Goal: Task Accomplishment & Management: Manage account settings

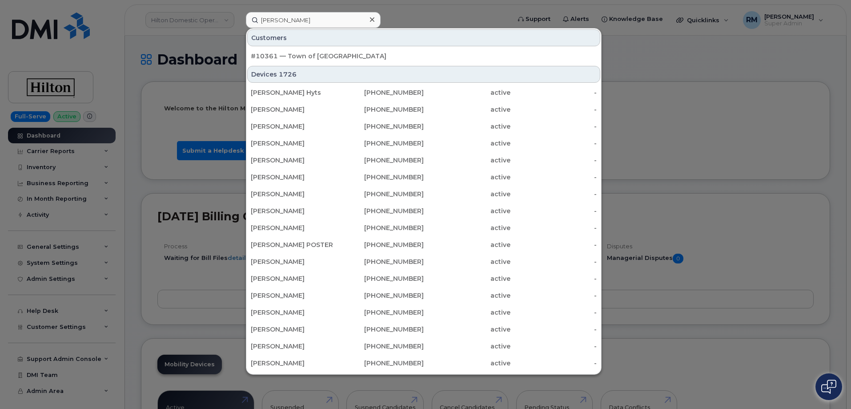
type input "tony bauer"
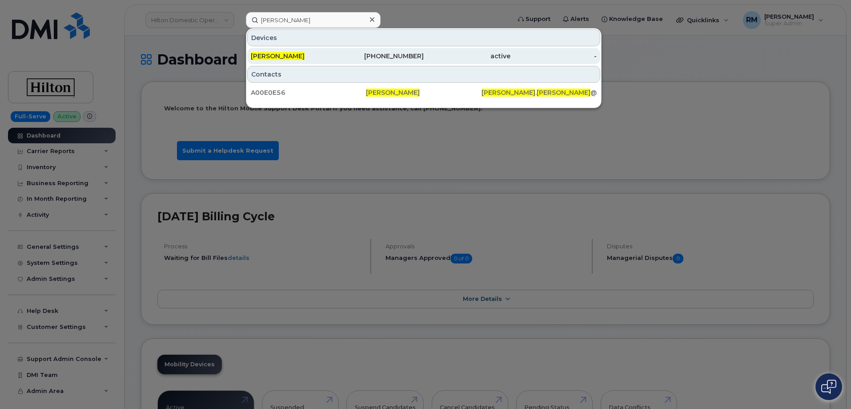
click at [282, 55] on span "Tony Bauer" at bounding box center [278, 56] width 54 height 8
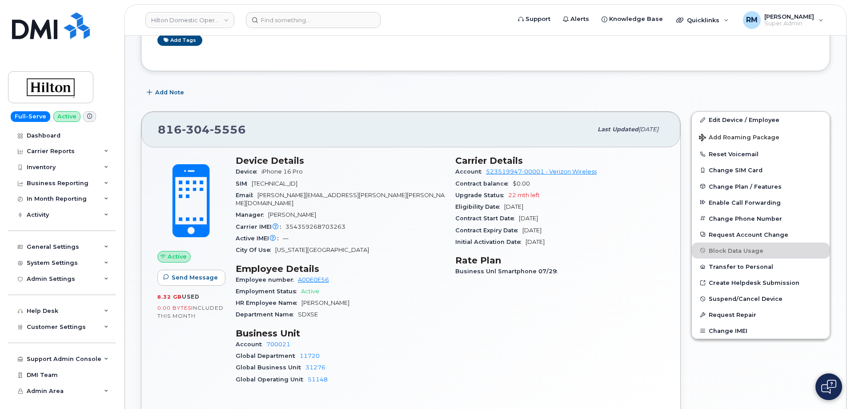
scroll to position [178, 0]
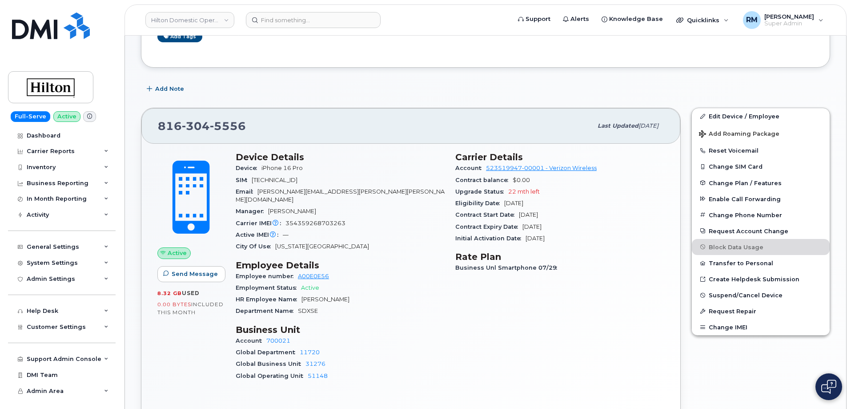
click at [309, 307] on span "SDXSE" at bounding box center [308, 310] width 20 height 7
copy span "SDXSE"
click at [49, 168] on div "Inventory" at bounding box center [41, 167] width 29 height 7
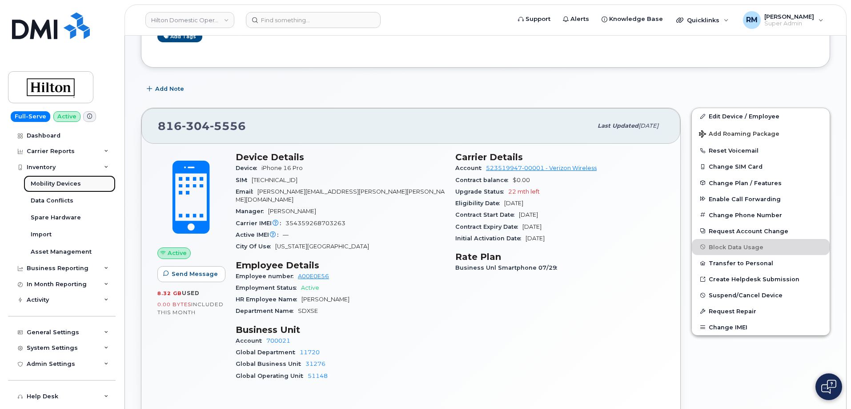
click at [51, 184] on div "Mobility Devices" at bounding box center [56, 184] width 50 height 8
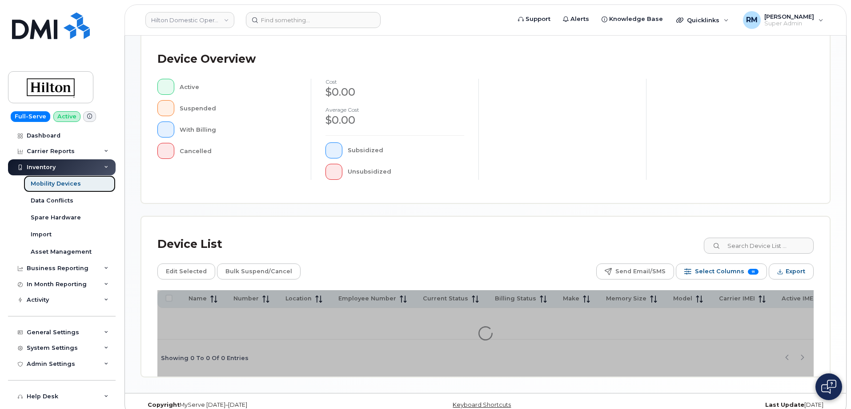
scroll to position [221, 0]
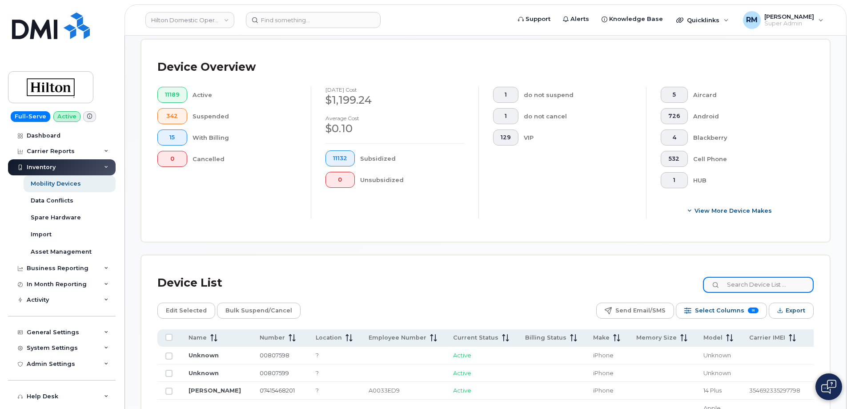
click at [764, 277] on input at bounding box center [758, 285] width 111 height 16
paste input "MKCWE"
type input "MKCWE"
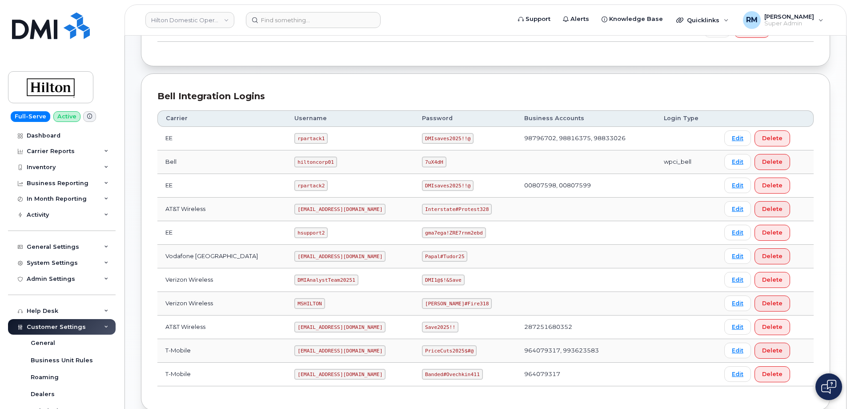
scroll to position [222, 0]
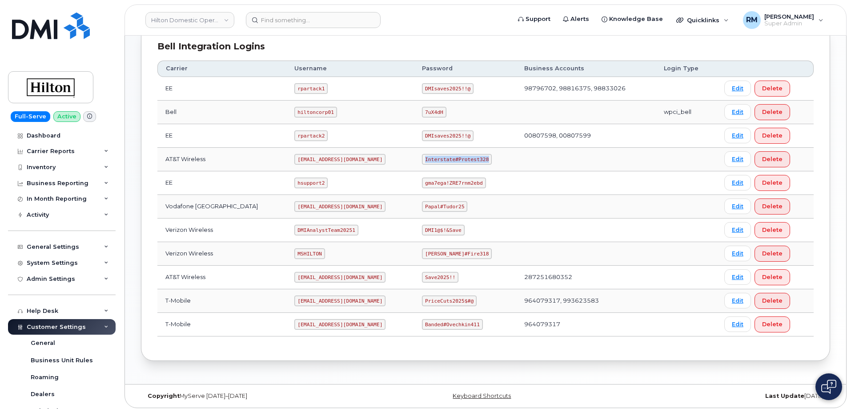
drag, startPoint x: 416, startPoint y: 160, endPoint x: 480, endPoint y: 158, distance: 63.6
click at [481, 158] on td "Interstate#Protest328" at bounding box center [465, 160] width 102 height 24
copy code "Interstate#Protest328"
click at [53, 169] on div "Inventory" at bounding box center [41, 167] width 29 height 7
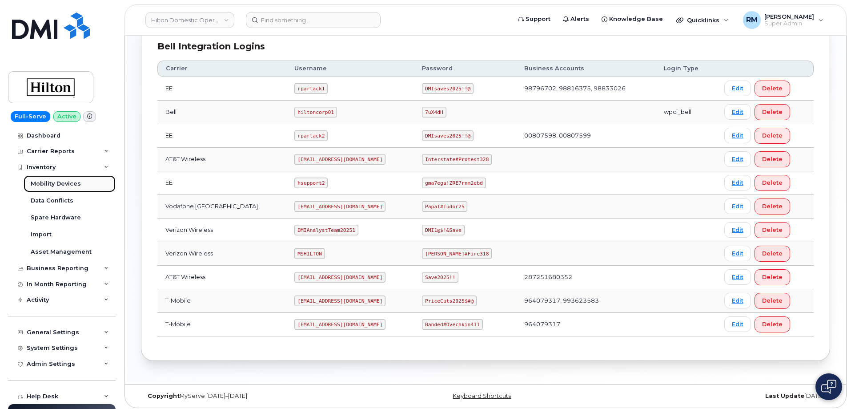
click at [45, 184] on div "Mobility Devices" at bounding box center [56, 184] width 50 height 8
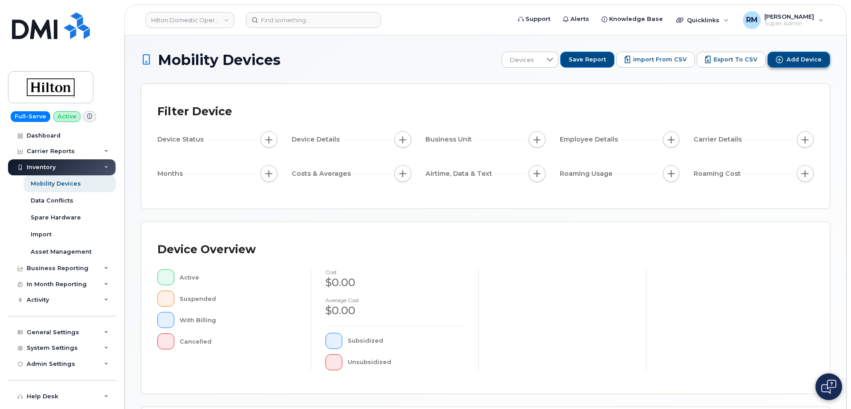
click at [782, 59] on icon "Add Device" at bounding box center [779, 59] width 7 height 7
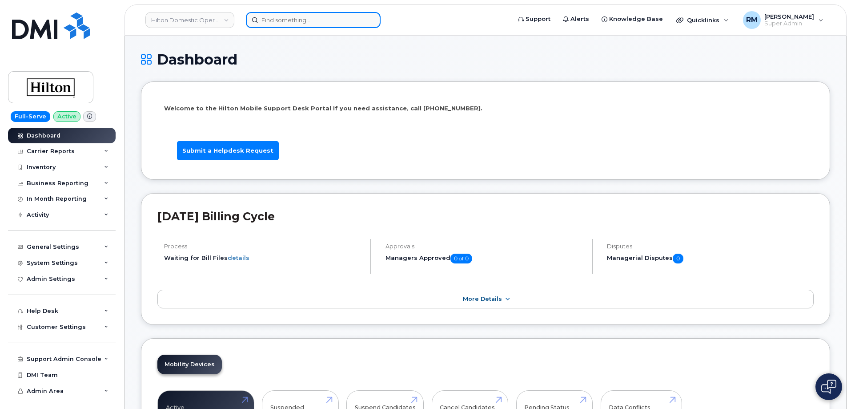
click at [276, 19] on input at bounding box center [313, 20] width 135 height 16
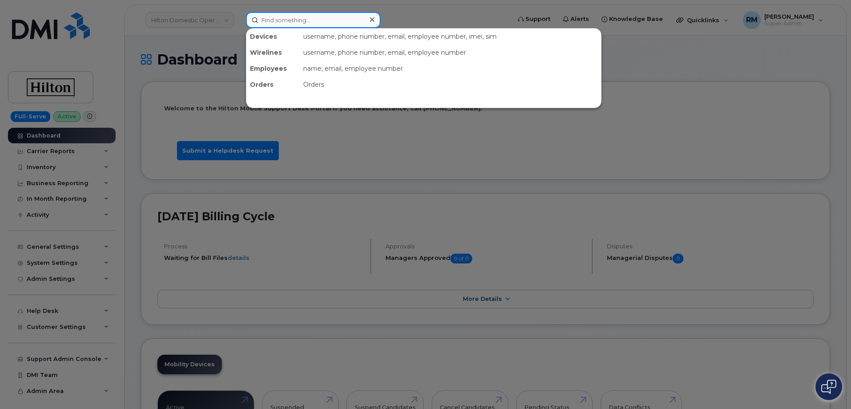
paste input "571-683-7293"
type input "571-683-7293"
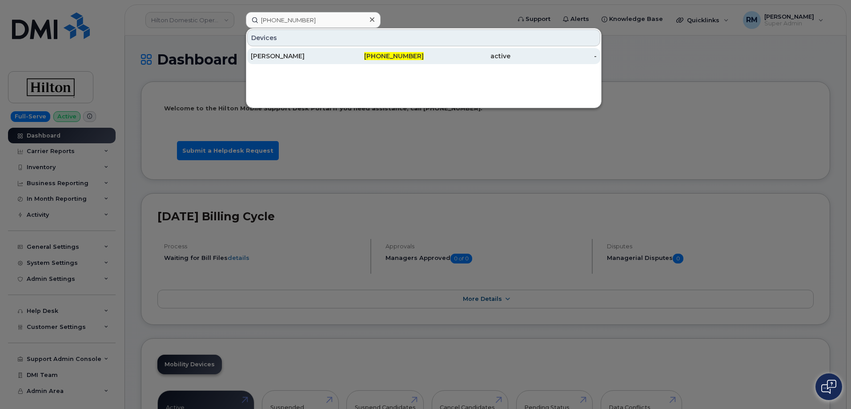
click at [289, 57] on div "JESS KAN" at bounding box center [294, 56] width 87 height 9
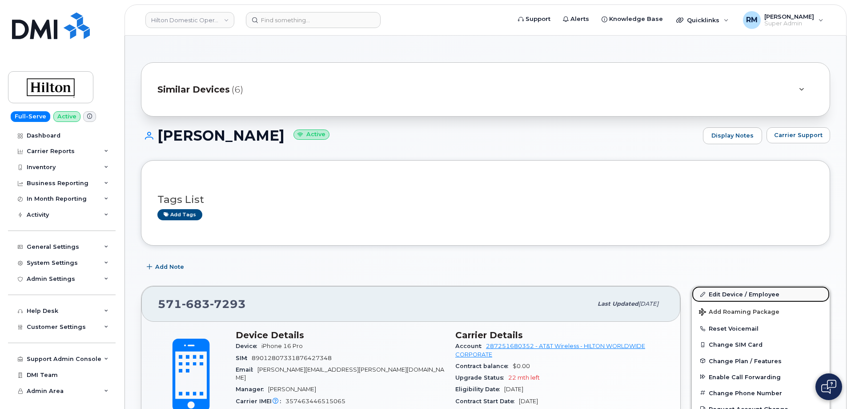
click at [724, 295] on link "Edit Device / Employee" at bounding box center [761, 294] width 138 height 16
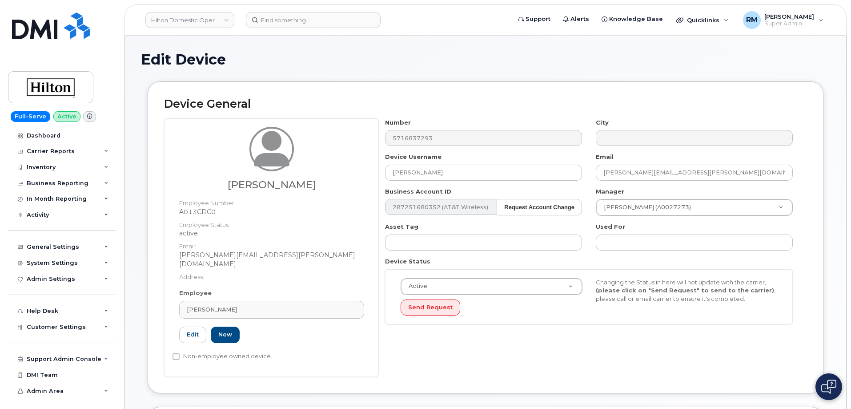
select select "34080332"
click at [212, 305] on div "[PERSON_NAME]" at bounding box center [272, 309] width 170 height 8
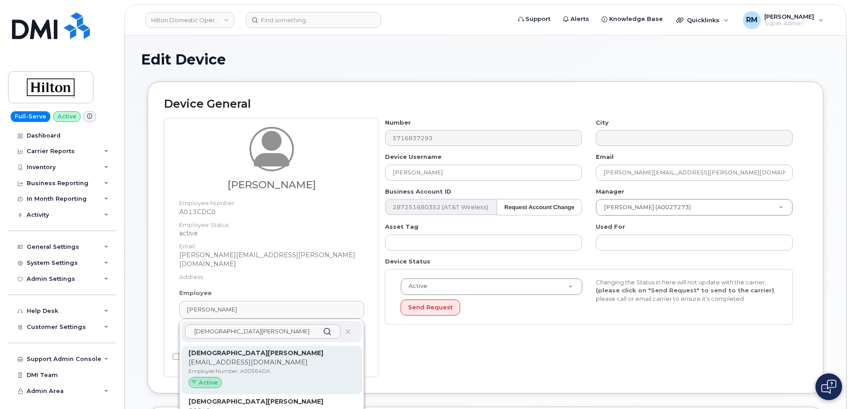
type input "[DEMOGRAPHIC_DATA][PERSON_NAME]"
click at [230, 357] on p "[EMAIL_ADDRESS][DOMAIN_NAME]" at bounding box center [272, 361] width 166 height 9
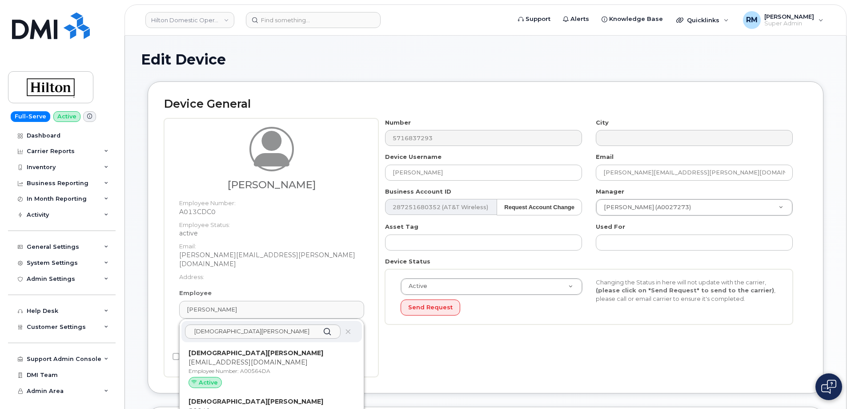
type input "A00564DA"
type input "[DEMOGRAPHIC_DATA][PERSON_NAME]"
type input "[EMAIL_ADDRESS][DOMAIN_NAME]"
type input "35848384"
type input "34541941"
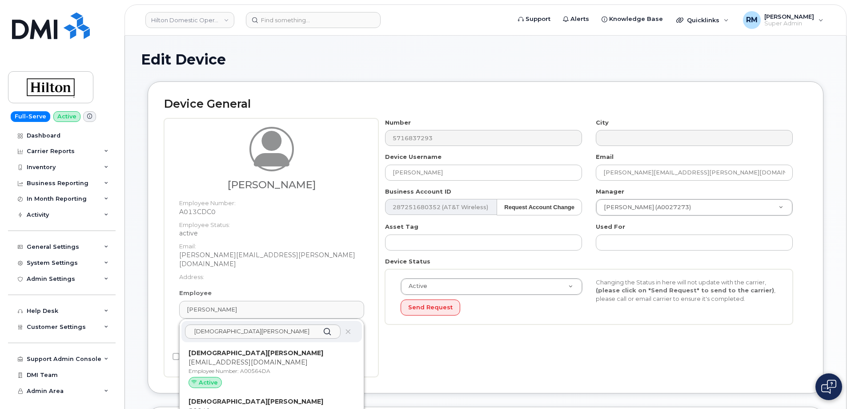
type input "34542148"
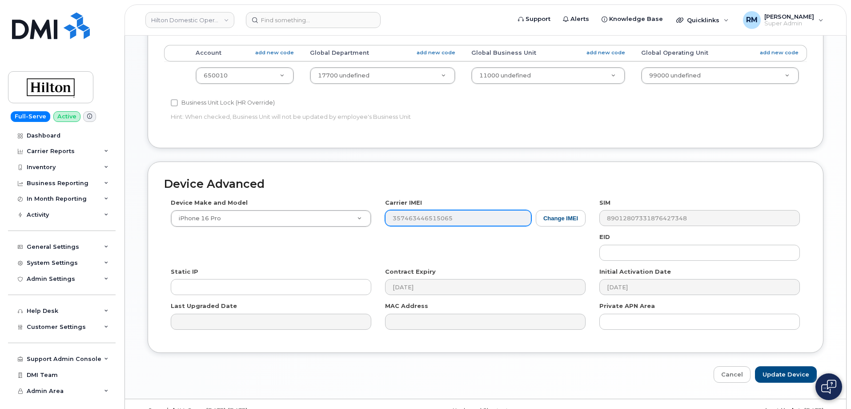
scroll to position [398, 0]
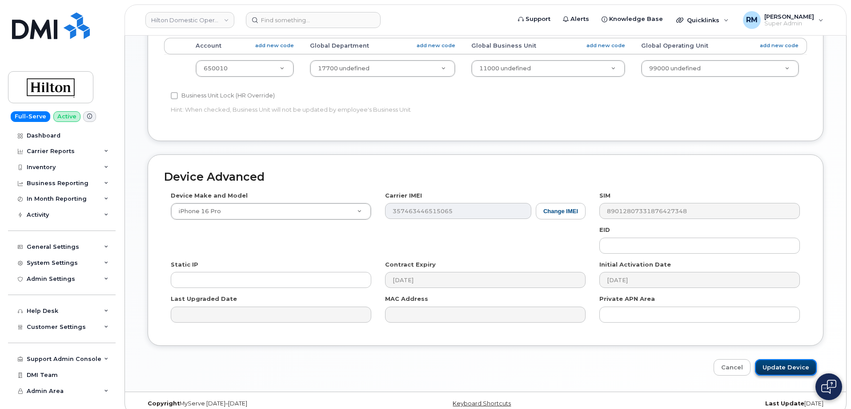
click at [787, 359] on input "Update Device" at bounding box center [786, 367] width 62 height 16
type input "Saving..."
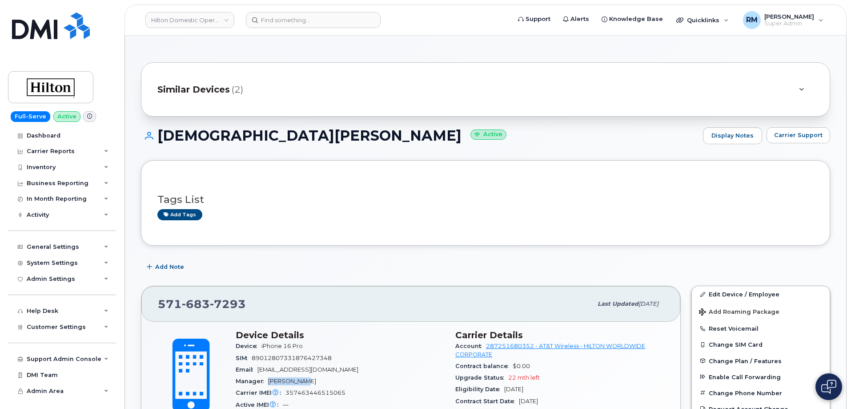
drag, startPoint x: 309, startPoint y: 380, endPoint x: 269, endPoint y: 383, distance: 39.3
click at [269, 383] on div "Manager [PERSON_NAME]" at bounding box center [340, 381] width 209 height 12
copy span "[PERSON_NAME]"
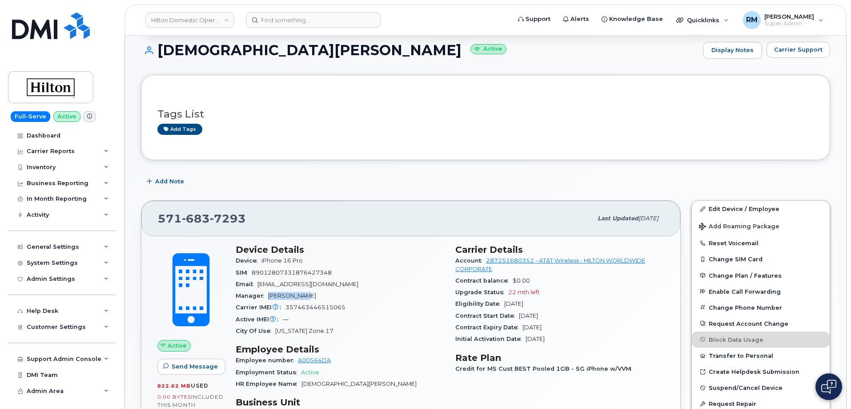
scroll to position [89, 0]
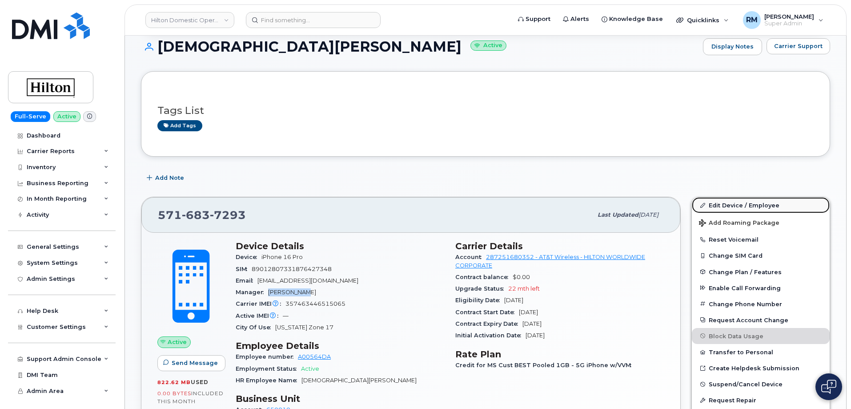
click at [745, 204] on link "Edit Device / Employee" at bounding box center [761, 205] width 138 height 16
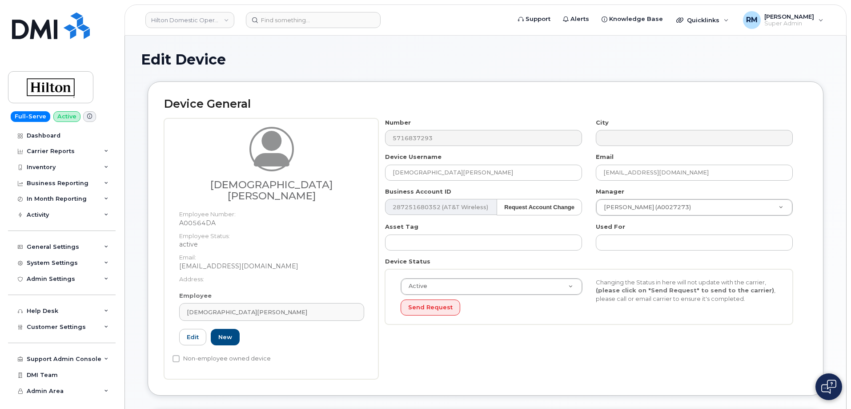
select select "34080332"
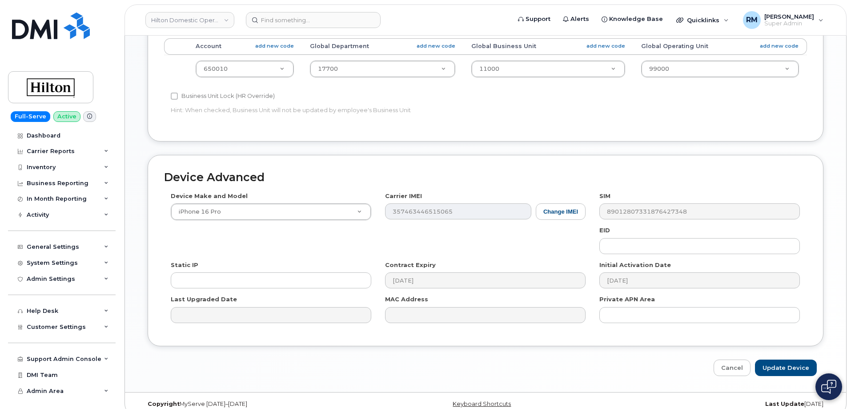
scroll to position [407, 0]
click at [729, 359] on link "Cancel" at bounding box center [732, 367] width 37 height 16
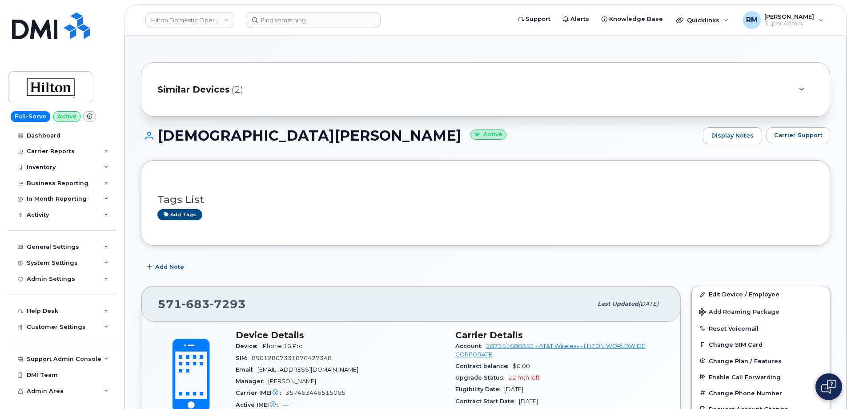
click at [348, 224] on div "Tags List Add tags" at bounding box center [485, 203] width 656 height 52
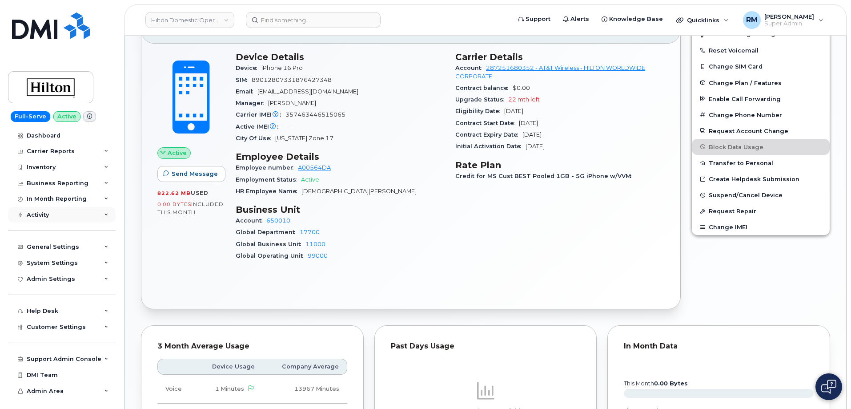
scroll to position [356, 0]
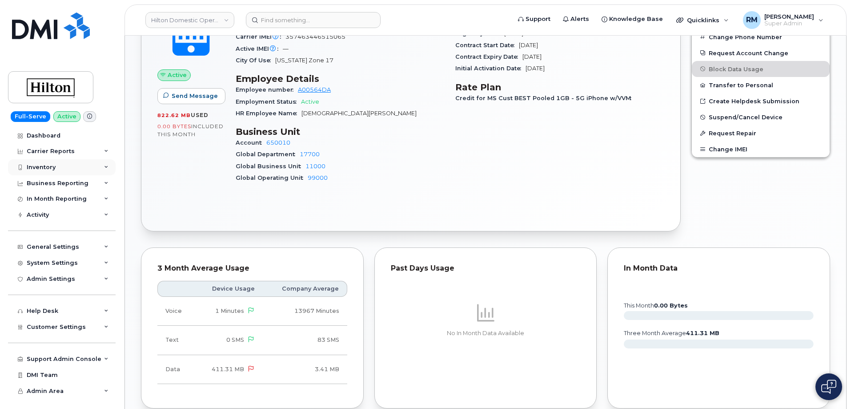
click at [38, 167] on div "Inventory" at bounding box center [41, 167] width 29 height 7
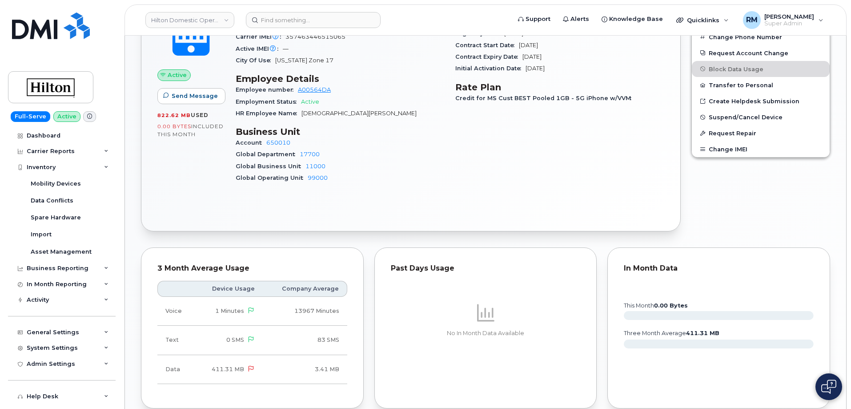
click at [449, 173] on div "Device Details Device iPhone 16 Pro SIM 89012807331876427348 Email christian.ch…" at bounding box center [340, 82] width 220 height 228
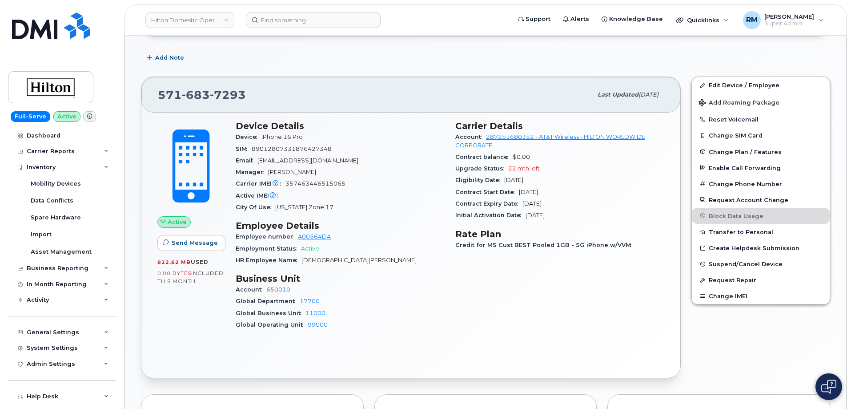
scroll to position [222, 0]
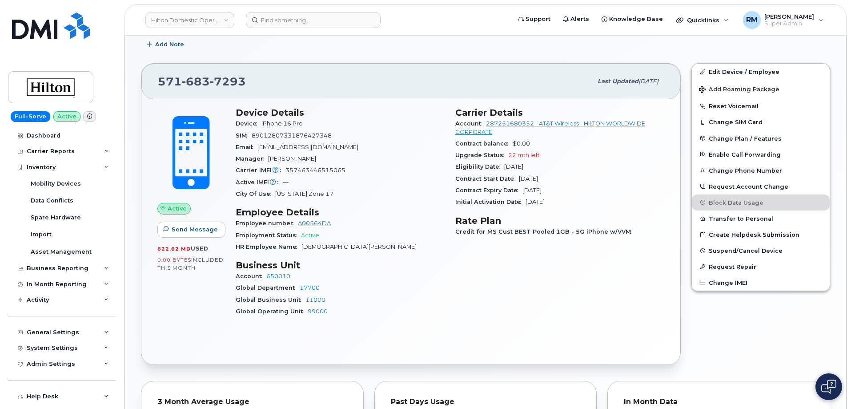
click at [411, 230] on div "Employment Status Active" at bounding box center [340, 235] width 209 height 12
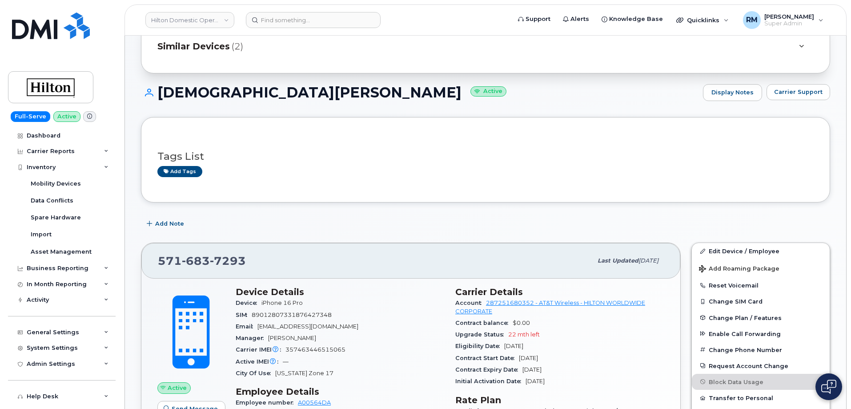
scroll to position [0, 0]
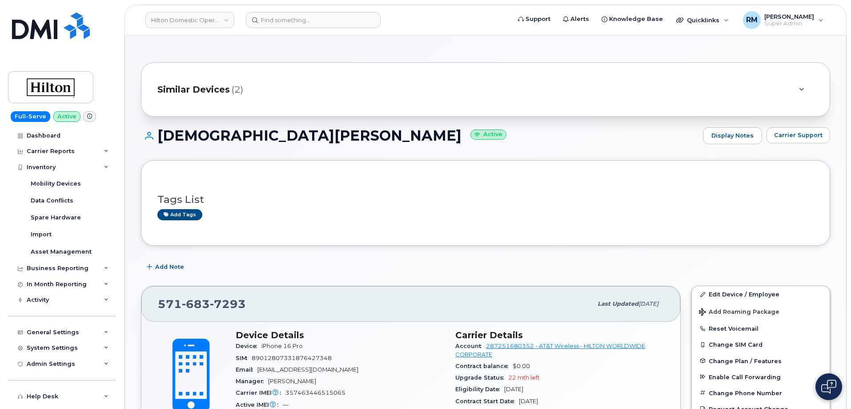
click at [235, 98] on div "Similar Devices (2)" at bounding box center [472, 89] width 631 height 21
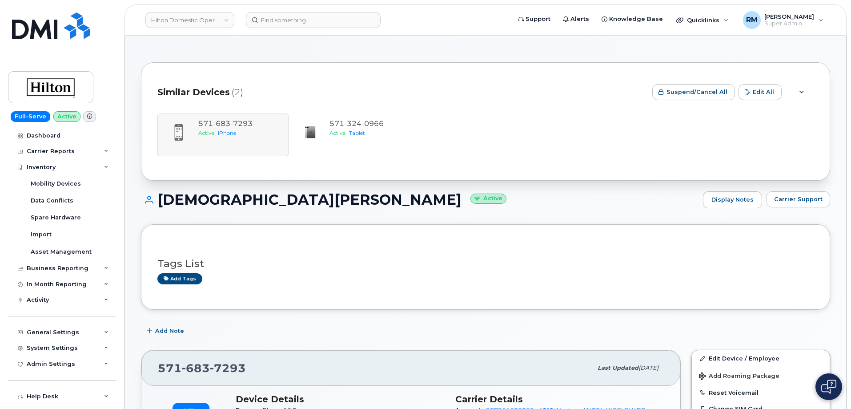
click at [306, 265] on h3 "Tags List" at bounding box center [485, 263] width 656 height 11
click at [309, 266] on h3 "Tags List" at bounding box center [485, 263] width 656 height 11
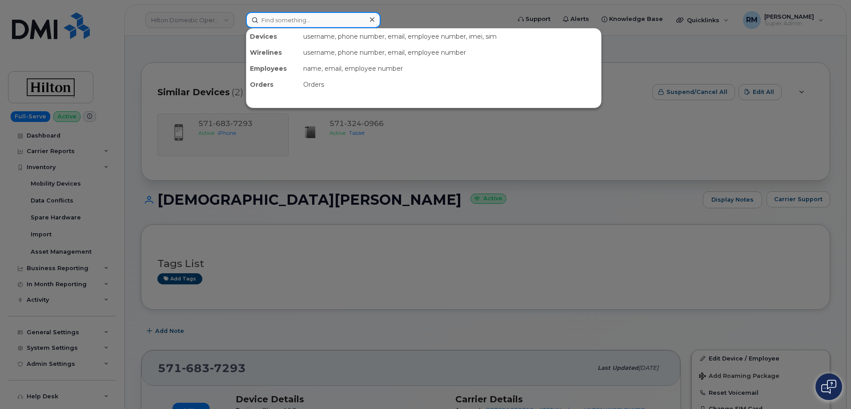
click at [300, 20] on input at bounding box center [313, 20] width 135 height 16
paste input "917-328-2203"
type input "917-328-2203"
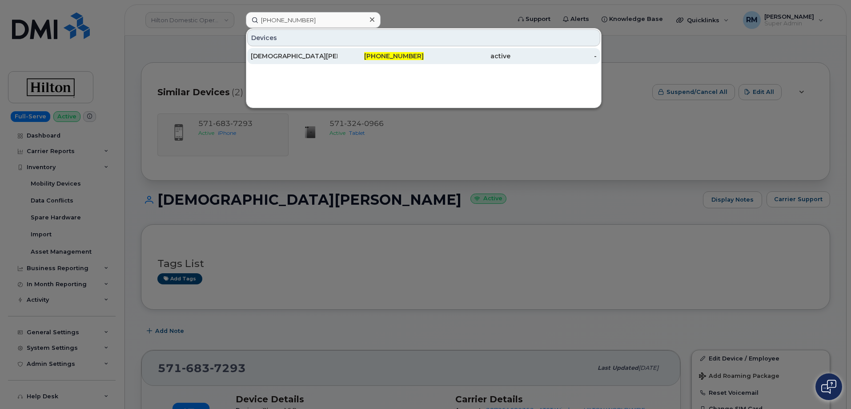
click at [313, 58] on div "[DEMOGRAPHIC_DATA][PERSON_NAME]" at bounding box center [294, 56] width 87 height 9
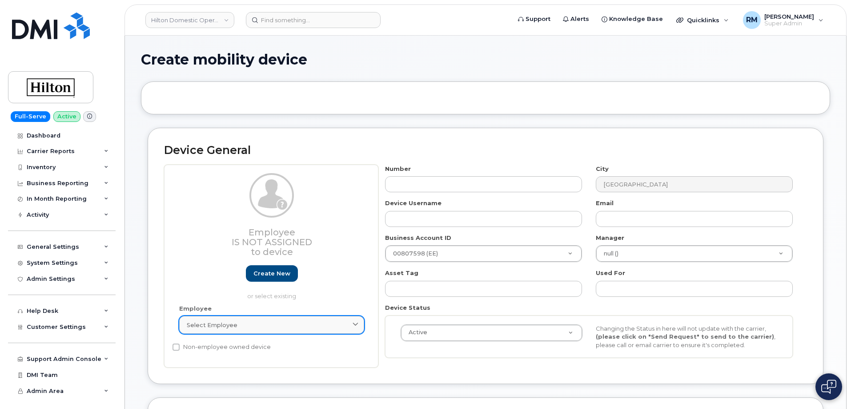
click at [270, 324] on div "Select employee" at bounding box center [272, 325] width 170 height 8
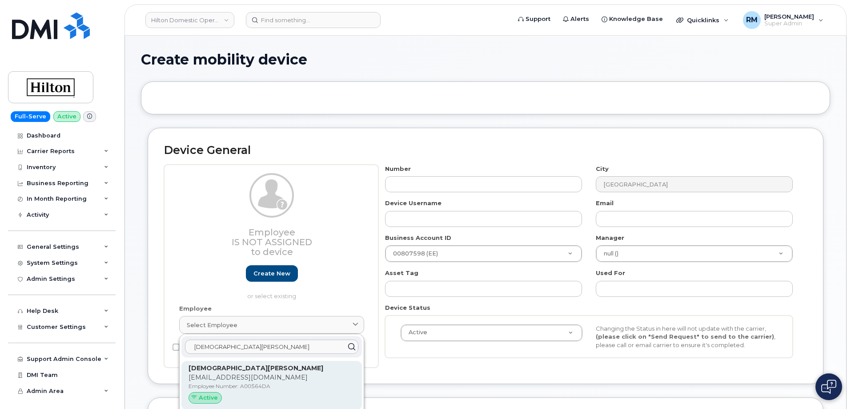
type input "[DEMOGRAPHIC_DATA][PERSON_NAME]"
click at [256, 369] on strong "[DEMOGRAPHIC_DATA][PERSON_NAME]" at bounding box center [256, 368] width 135 height 8
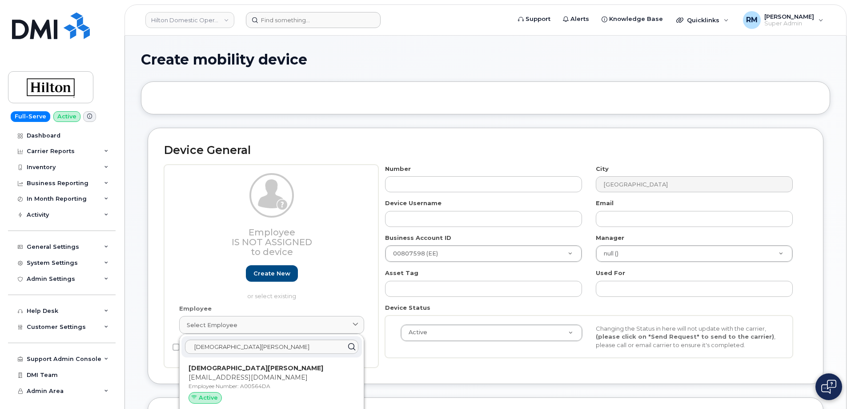
type input "A00564DA"
type input "[DEMOGRAPHIC_DATA][PERSON_NAME]"
type input "[EMAIL_ADDRESS][DOMAIN_NAME]"
select select "34080332"
type input "35848384"
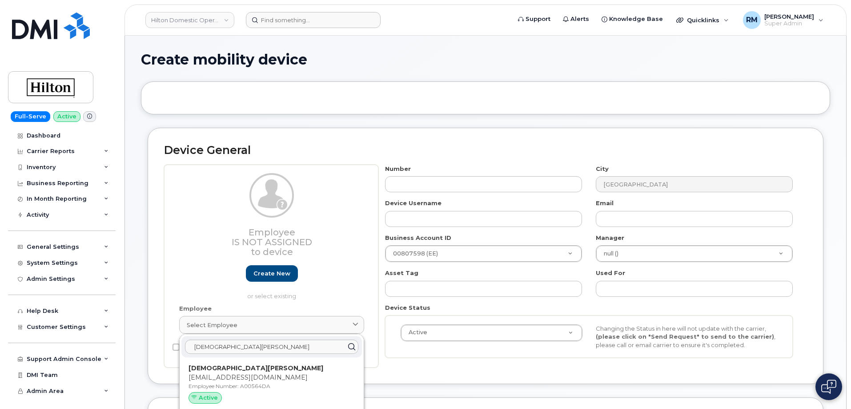
type input "34541941"
type input "34542148"
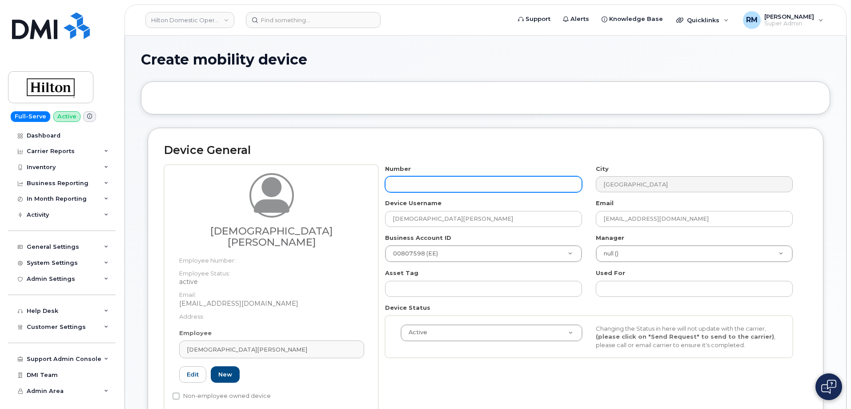
click at [428, 179] on input "text" at bounding box center [483, 184] width 197 height 16
paste input "Nigel North"
type input "Nigel North"
type input "?"
paste input "917.328.2203"
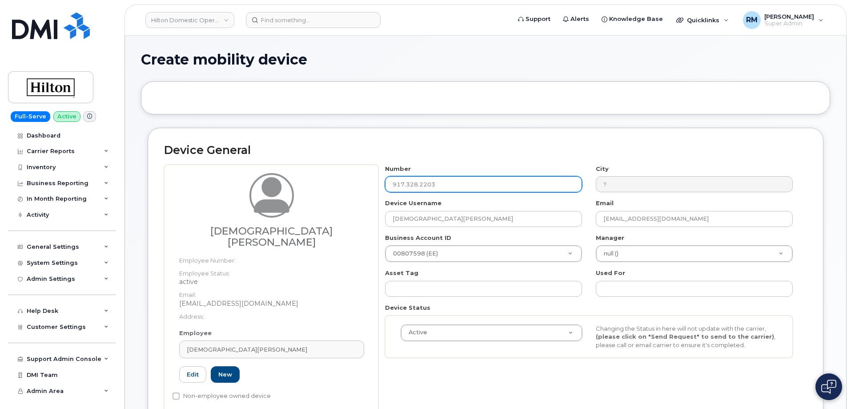
scroll to position [89, 0]
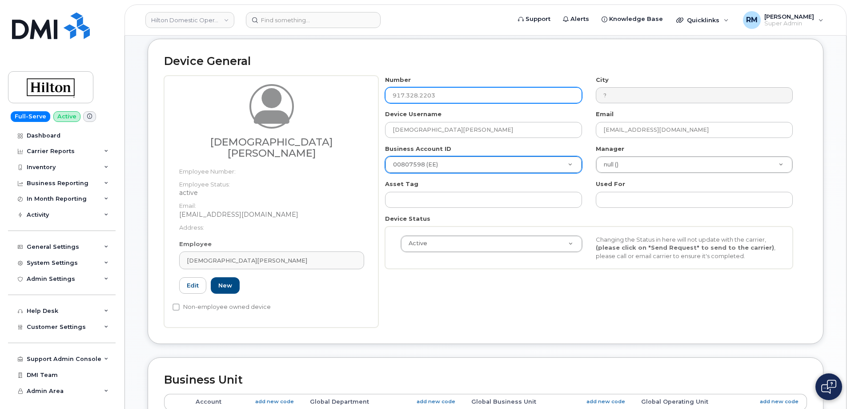
type input "917.328.2203"
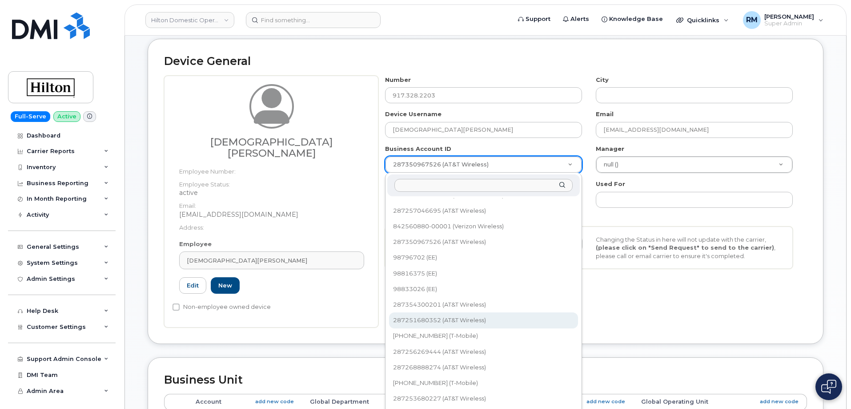
select select "12756"
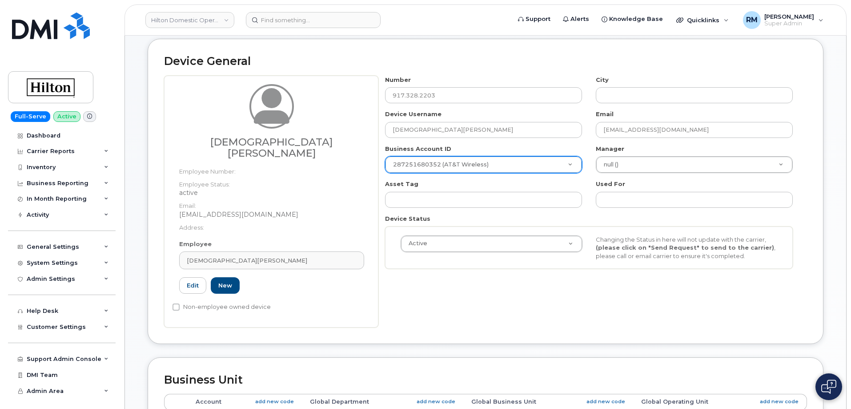
click at [390, 303] on div "Number 917.328.2203 City Device Username Christian Charnaux-Grillet Email chris…" at bounding box center [592, 202] width 429 height 252
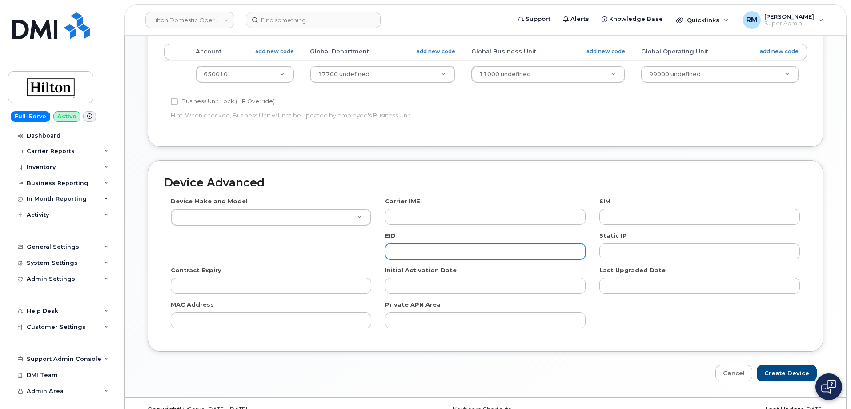
scroll to position [445, 0]
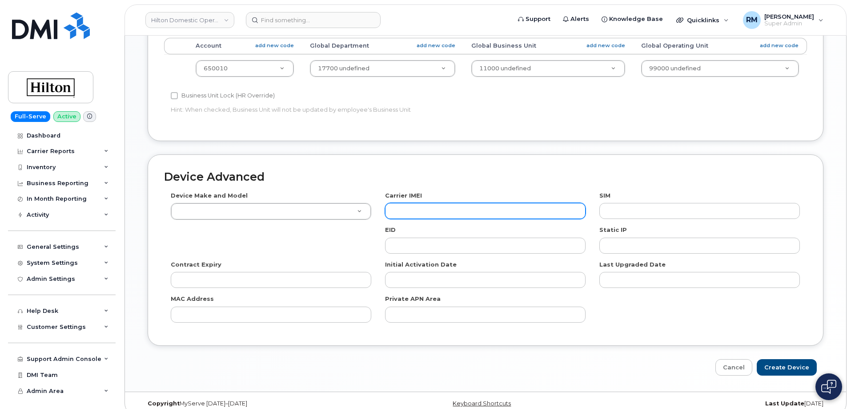
click at [411, 204] on input "text" at bounding box center [485, 211] width 201 height 16
paste input "357463446515065"
type input "357463446515065"
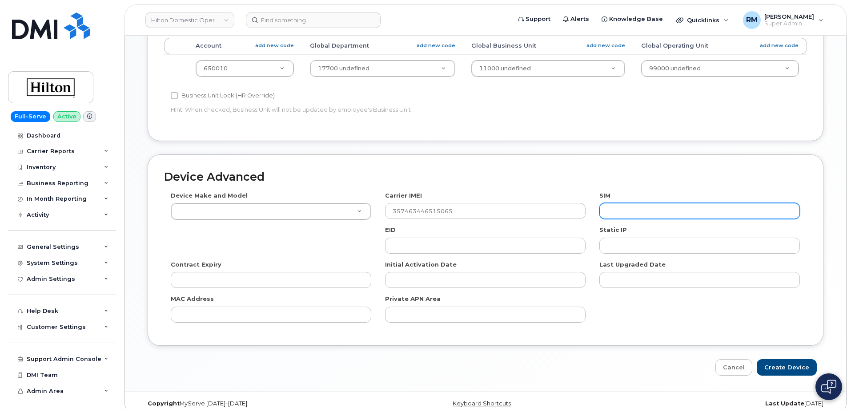
click at [638, 203] on input "text" at bounding box center [699, 211] width 201 height 16
paste input "89012807331924541272"
type input "89012807331924541272"
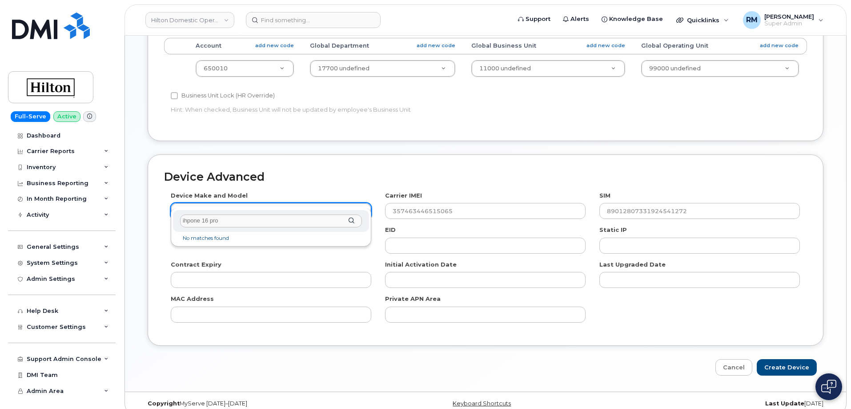
click at [186, 222] on input "ihpone 16 pro" at bounding box center [271, 220] width 182 height 13
click at [185, 222] on input "ihpone 16 pro" at bounding box center [271, 220] width 182 height 13
type input "iphone 16 pro"
select select "3225"
type input "iphone 16 pro"
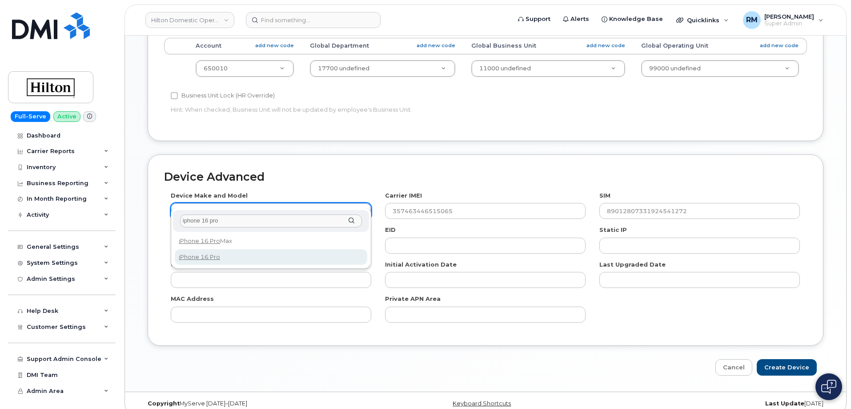
select select "3226"
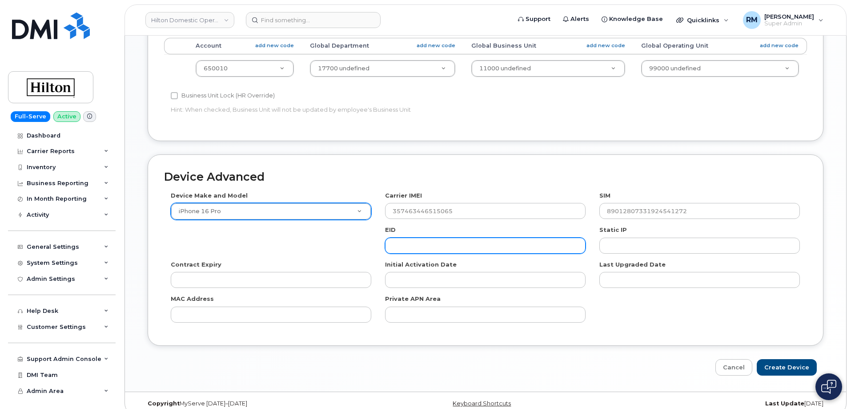
drag, startPoint x: 389, startPoint y: 239, endPoint x: 384, endPoint y: 239, distance: 4.9
click at [389, 239] on input "text" at bounding box center [485, 245] width 201 height 16
click at [379, 235] on div "EID" at bounding box center [485, 239] width 214 height 28
click at [792, 359] on input "Create Device" at bounding box center [787, 367] width 60 height 16
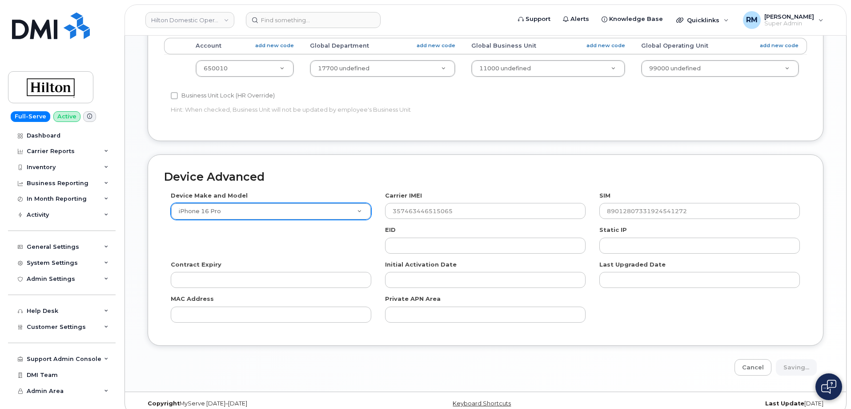
type input "Saving..."
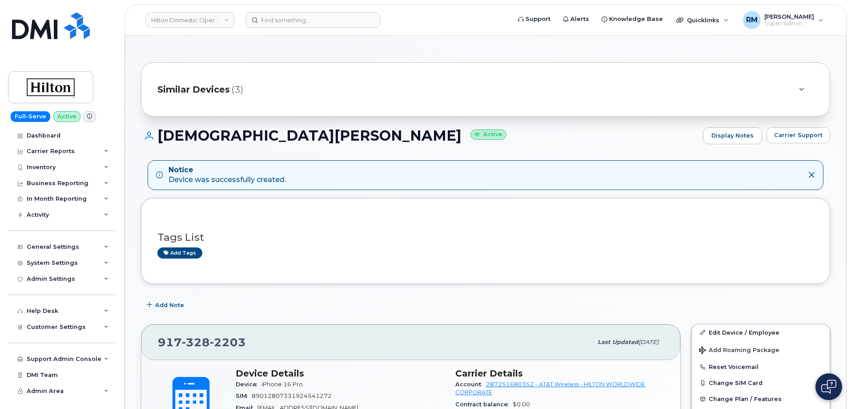
click at [223, 91] on span "Similar Devices" at bounding box center [193, 89] width 72 height 13
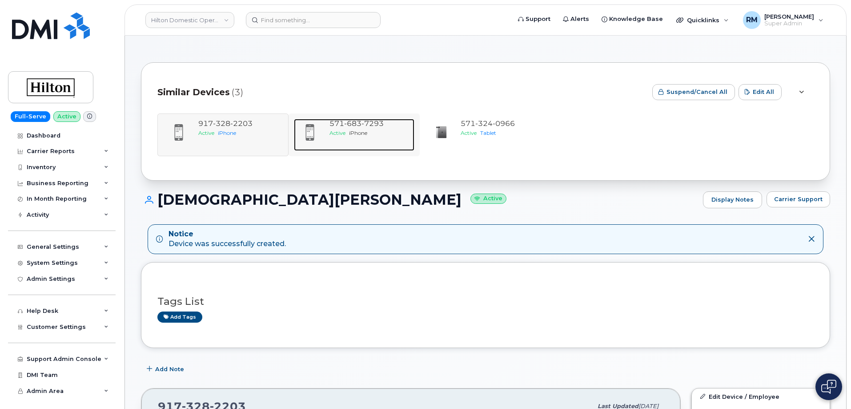
click at [365, 129] on div "Active iPhone" at bounding box center [369, 133] width 81 height 8
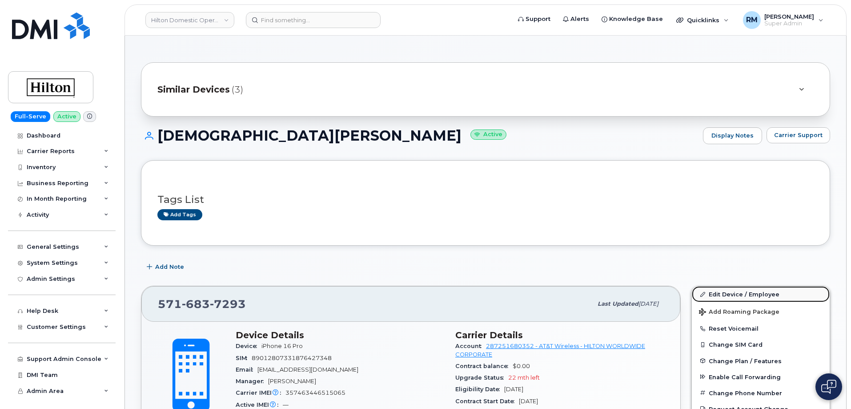
click at [744, 297] on link "Edit Device / Employee" at bounding box center [761, 294] width 138 height 16
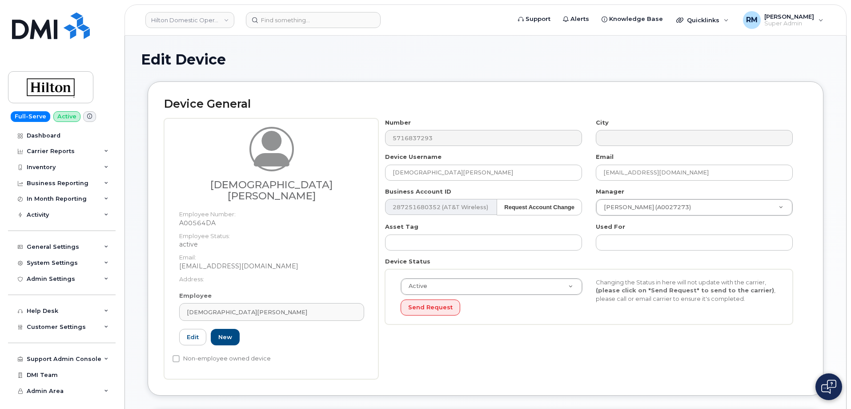
select select "34080332"
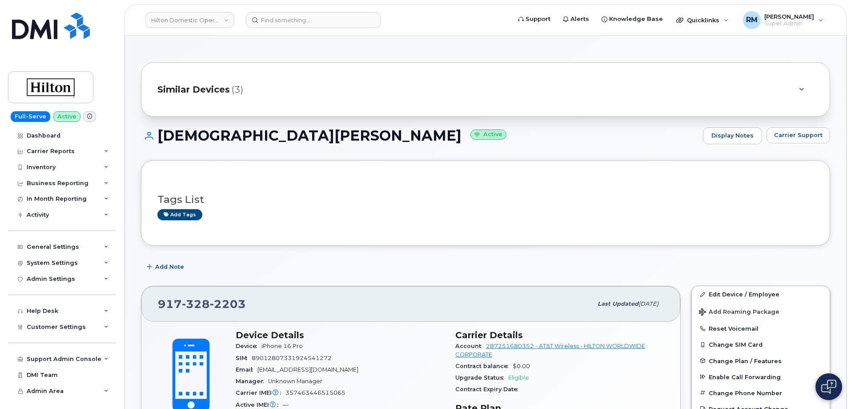
click at [241, 89] on span "(3)" at bounding box center [238, 89] width 12 height 13
